Goal: Task Accomplishment & Management: Manage account settings

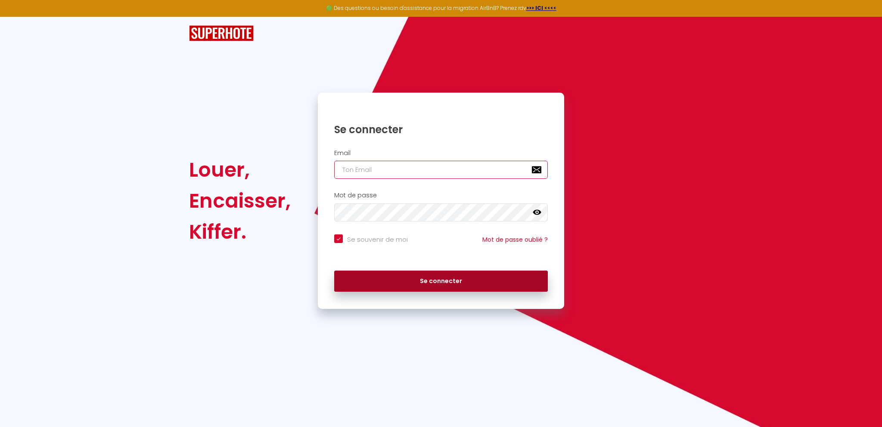
type input "[EMAIL_ADDRESS][DOMAIN_NAME]"
click at [400, 286] on button "Se connecter" at bounding box center [441, 281] width 214 height 22
checkbox input "true"
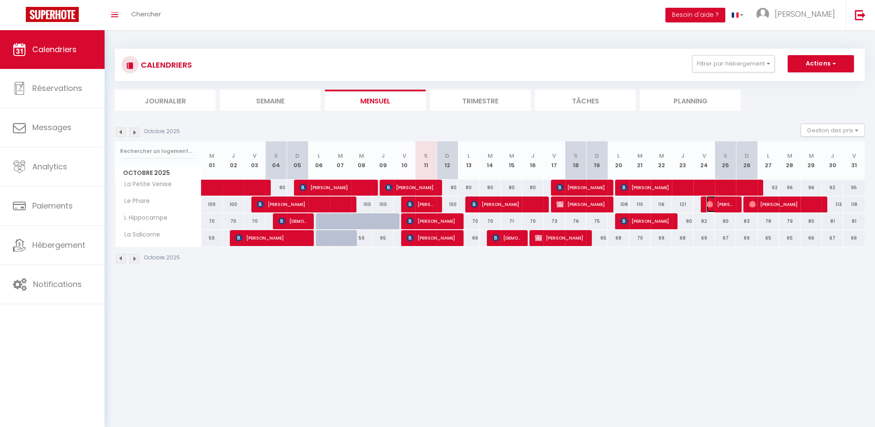
click at [722, 208] on span "[PERSON_NAME]" at bounding box center [721, 204] width 29 height 16
select select "OK"
select select "0"
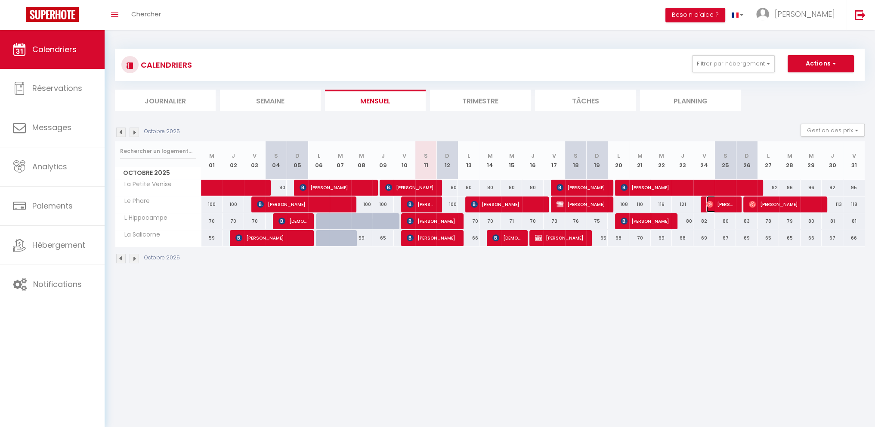
select select "1"
select select
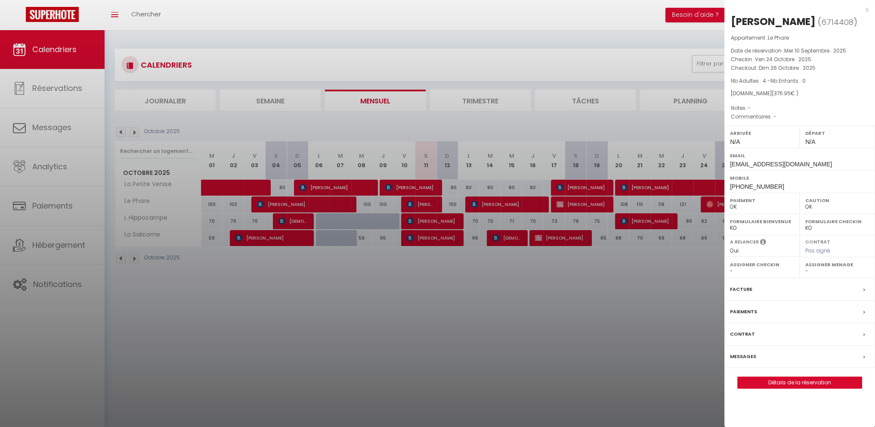
drag, startPoint x: 657, startPoint y: 344, endPoint x: 676, endPoint y: 323, distance: 28.4
click at [657, 344] on div at bounding box center [437, 213] width 875 height 427
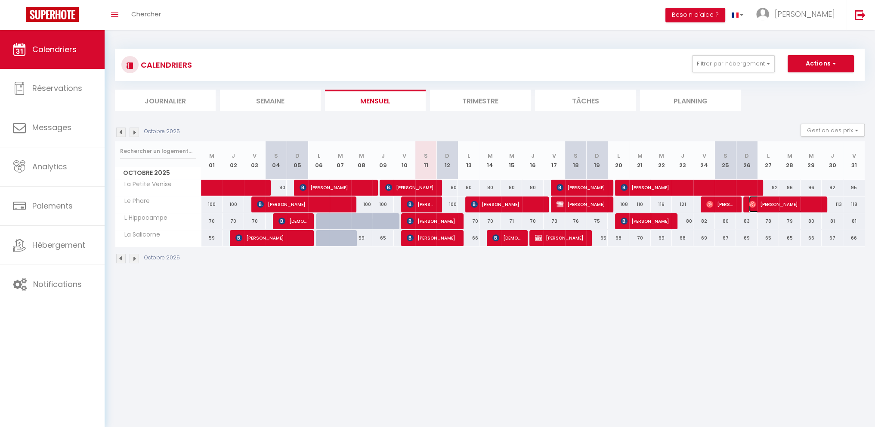
click at [772, 200] on span "[PERSON_NAME]" at bounding box center [785, 204] width 72 height 16
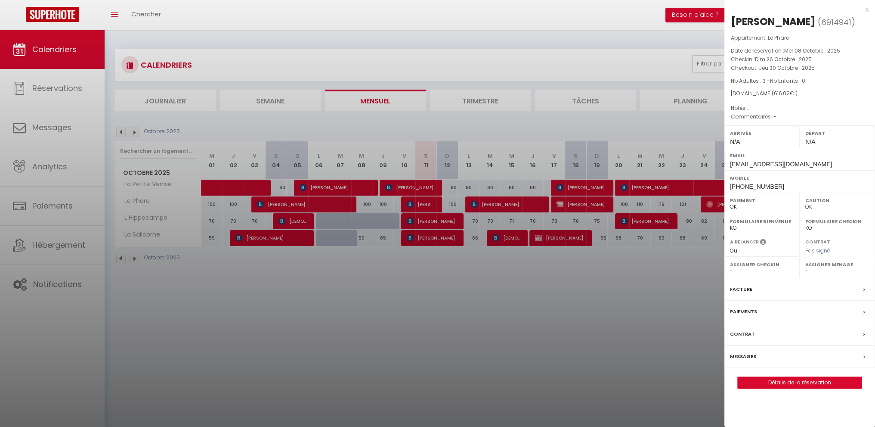
click at [666, 306] on div at bounding box center [437, 213] width 875 height 427
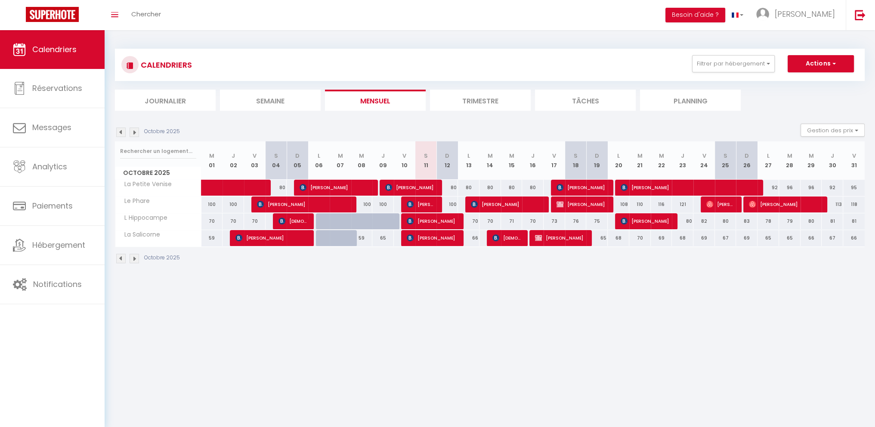
click at [136, 127] on div "Octobre 2025 Gestion des prix Nb Nuits minimum Règles Disponibilité" at bounding box center [490, 133] width 750 height 18
click at [134, 128] on img at bounding box center [134, 131] width 9 height 9
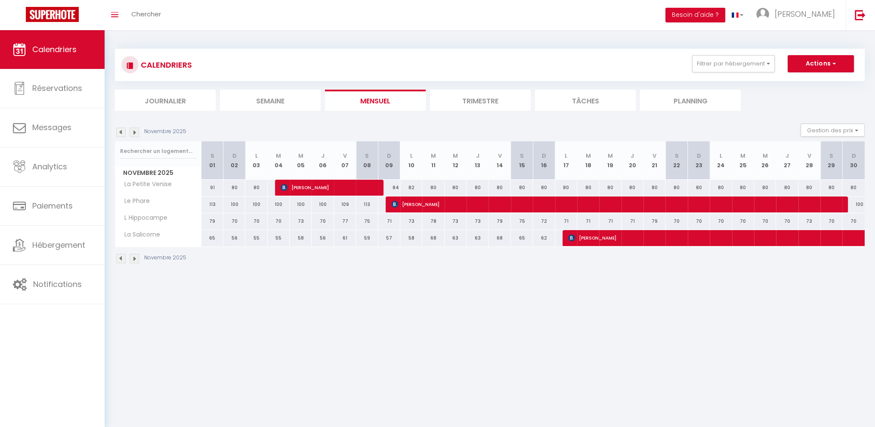
click at [116, 132] on img at bounding box center [120, 131] width 9 height 9
